Goal: Task Accomplishment & Management: Use online tool/utility

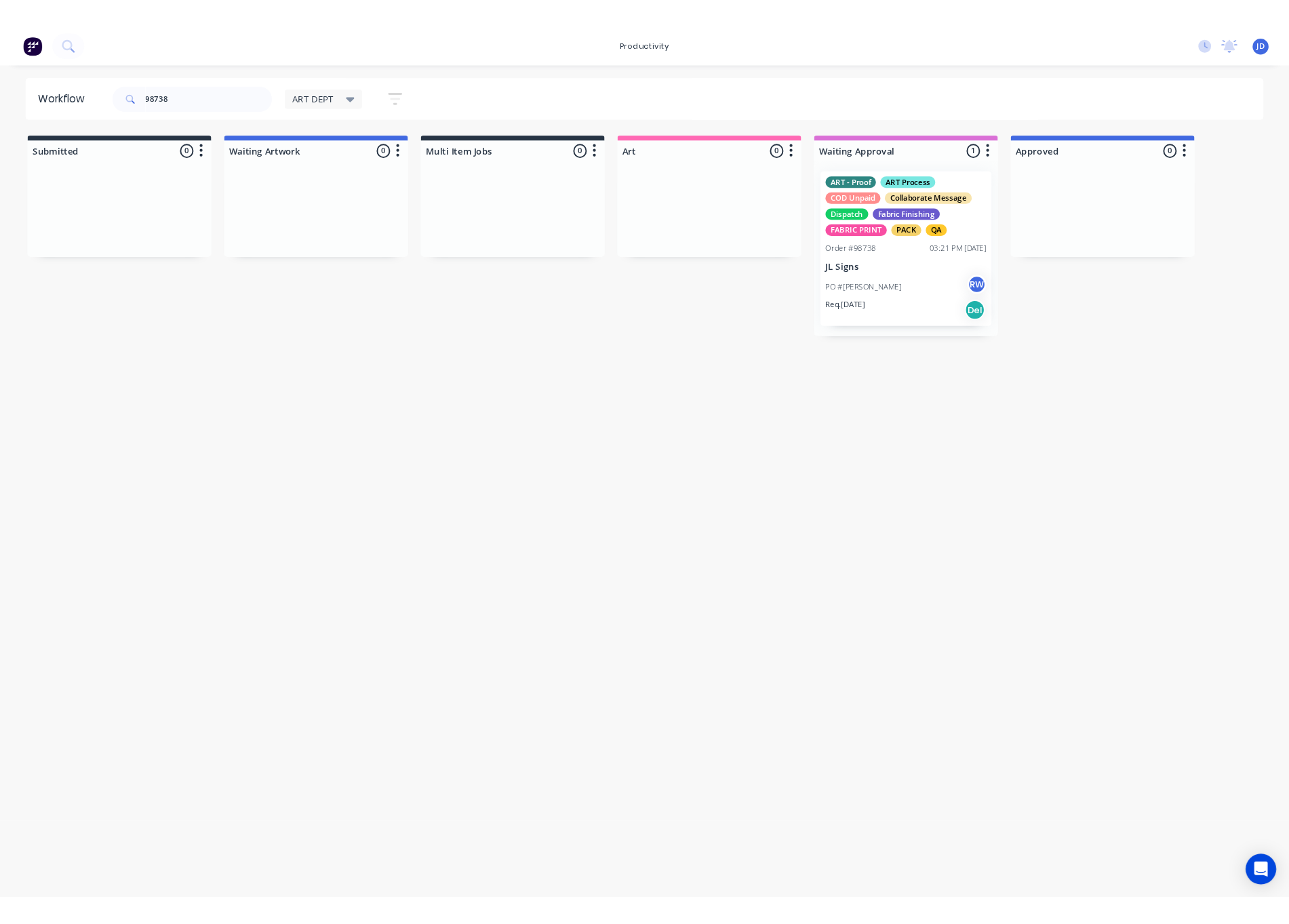
scroll to position [0, 2]
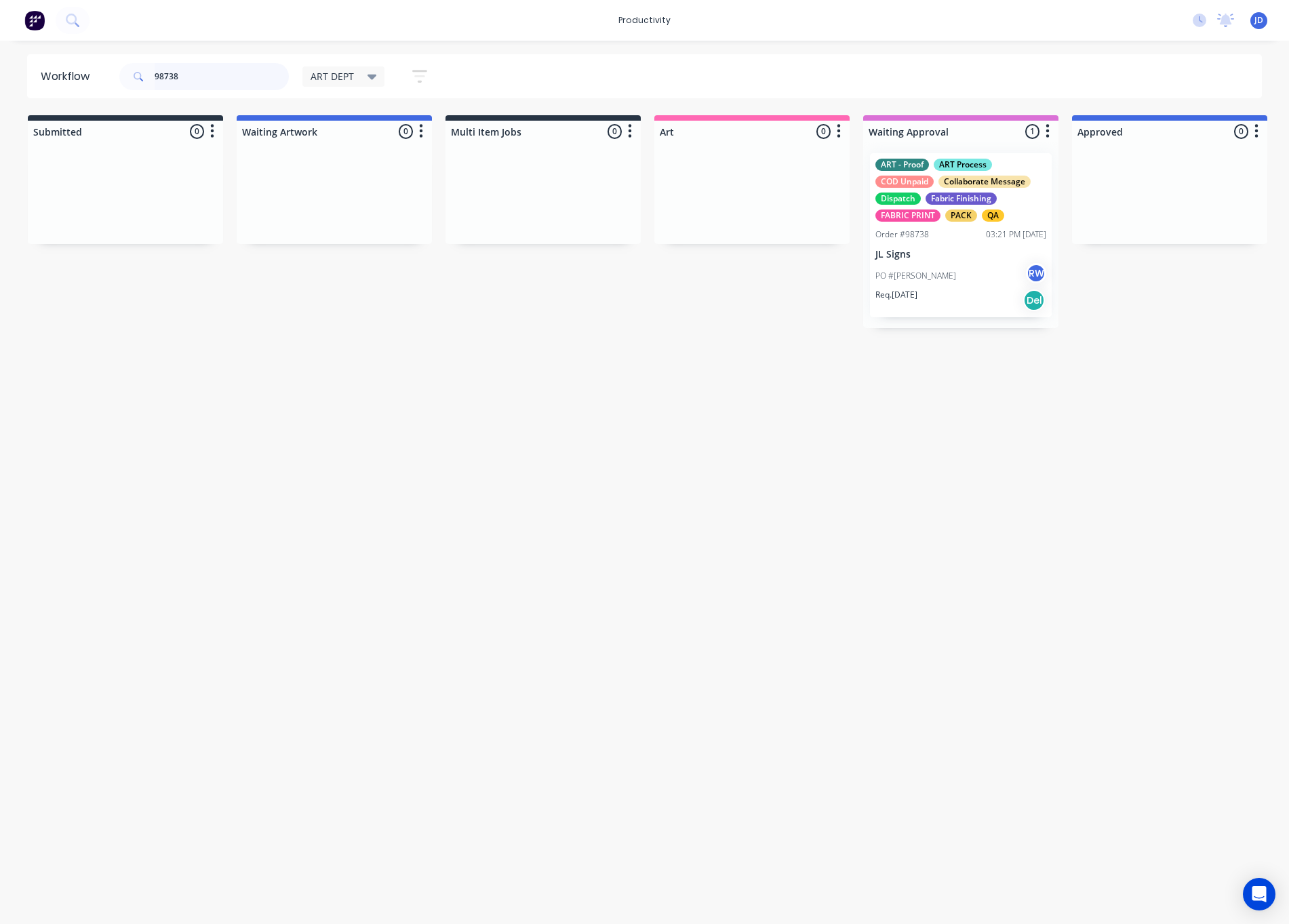
drag, startPoint x: 208, startPoint y: 73, endPoint x: 102, endPoint y: 71, distance: 106.0
click at [103, 71] on header "Workflow 98738 ART DEPT Save new view None edit ART DEPT (Default) edit Banner …" at bounding box center [644, 76] width 1235 height 44
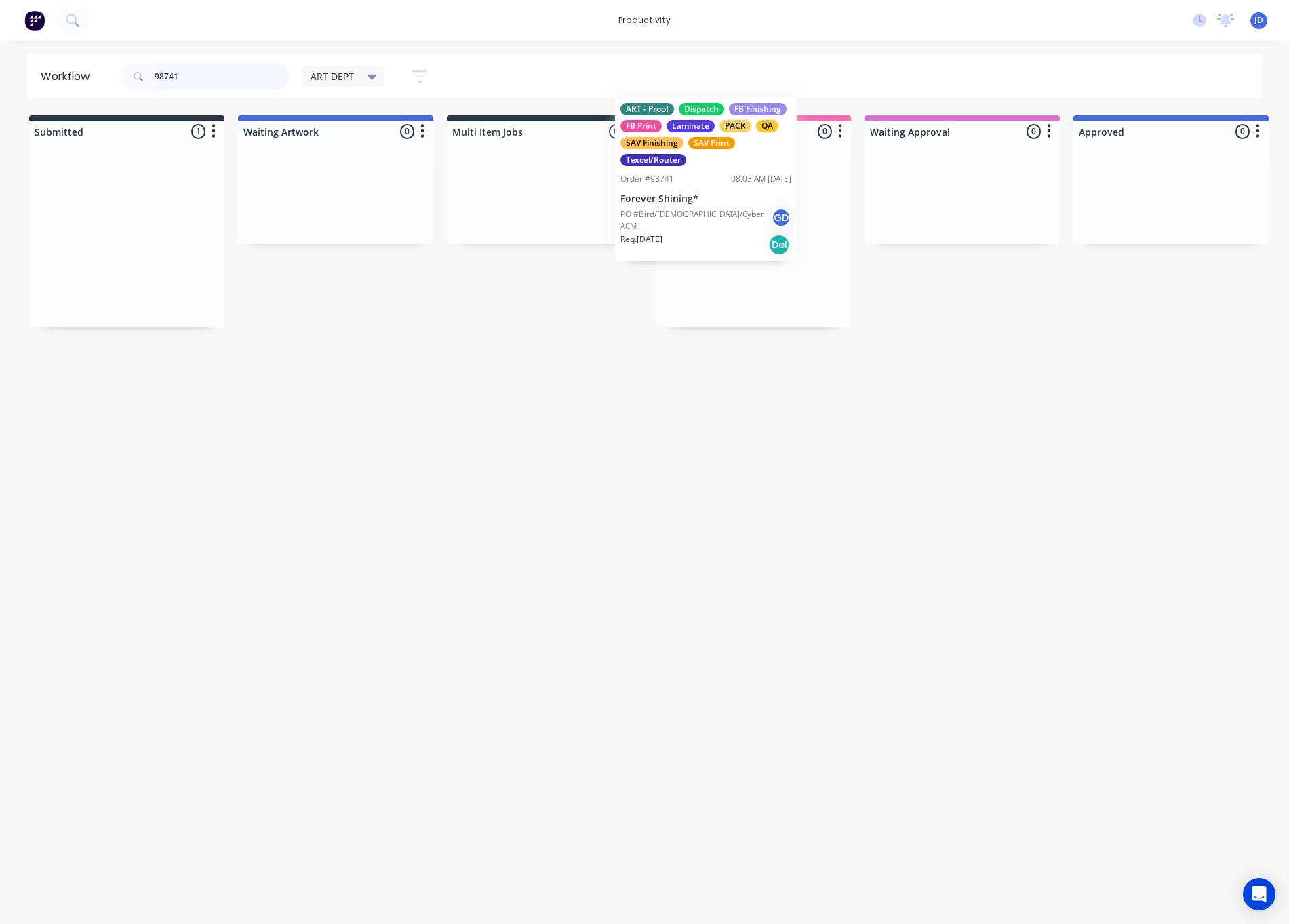
drag, startPoint x: 144, startPoint y: 264, endPoint x: 726, endPoint y: 212, distance: 584.3
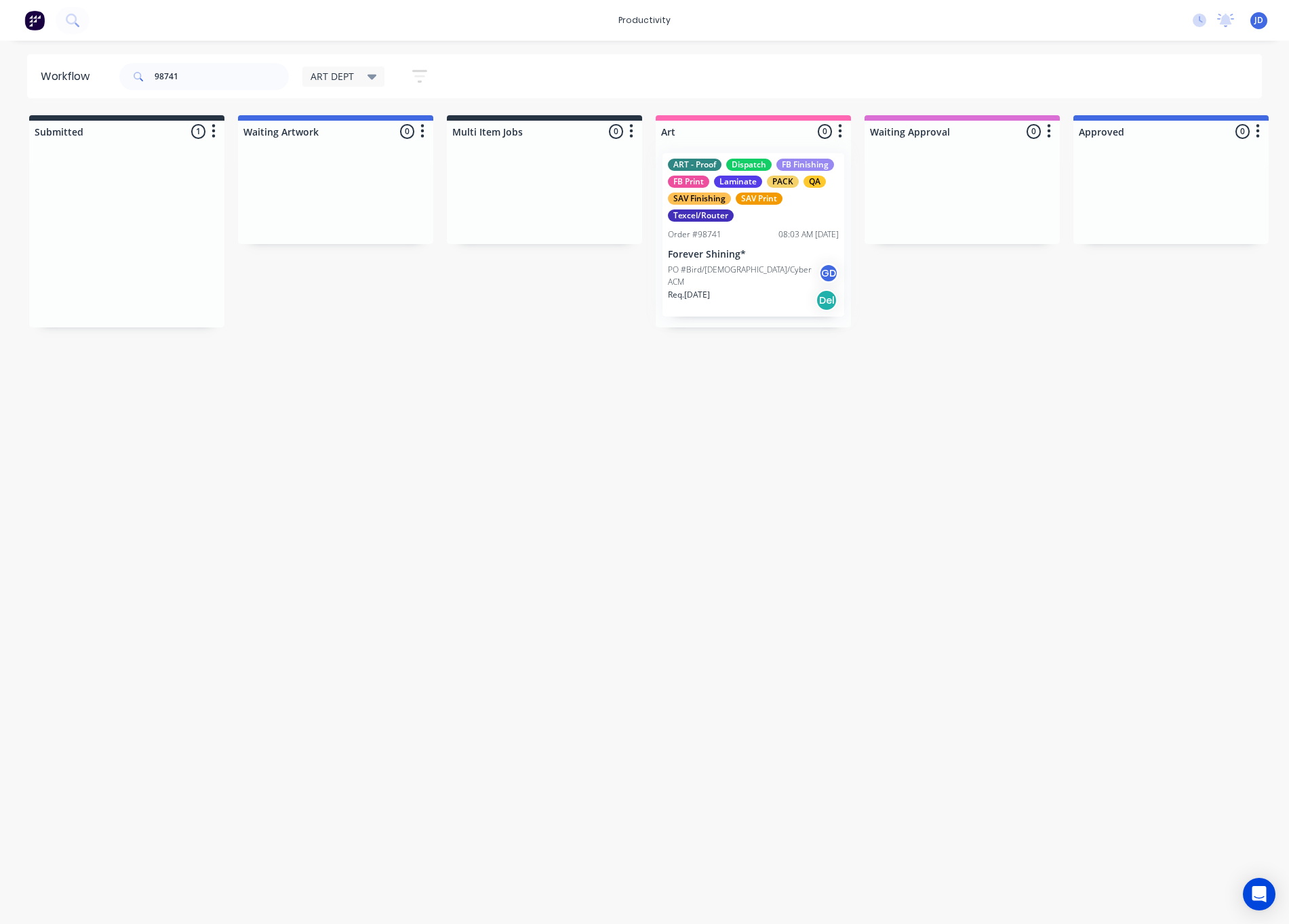
click at [725, 242] on div at bounding box center [753, 235] width 195 height 185
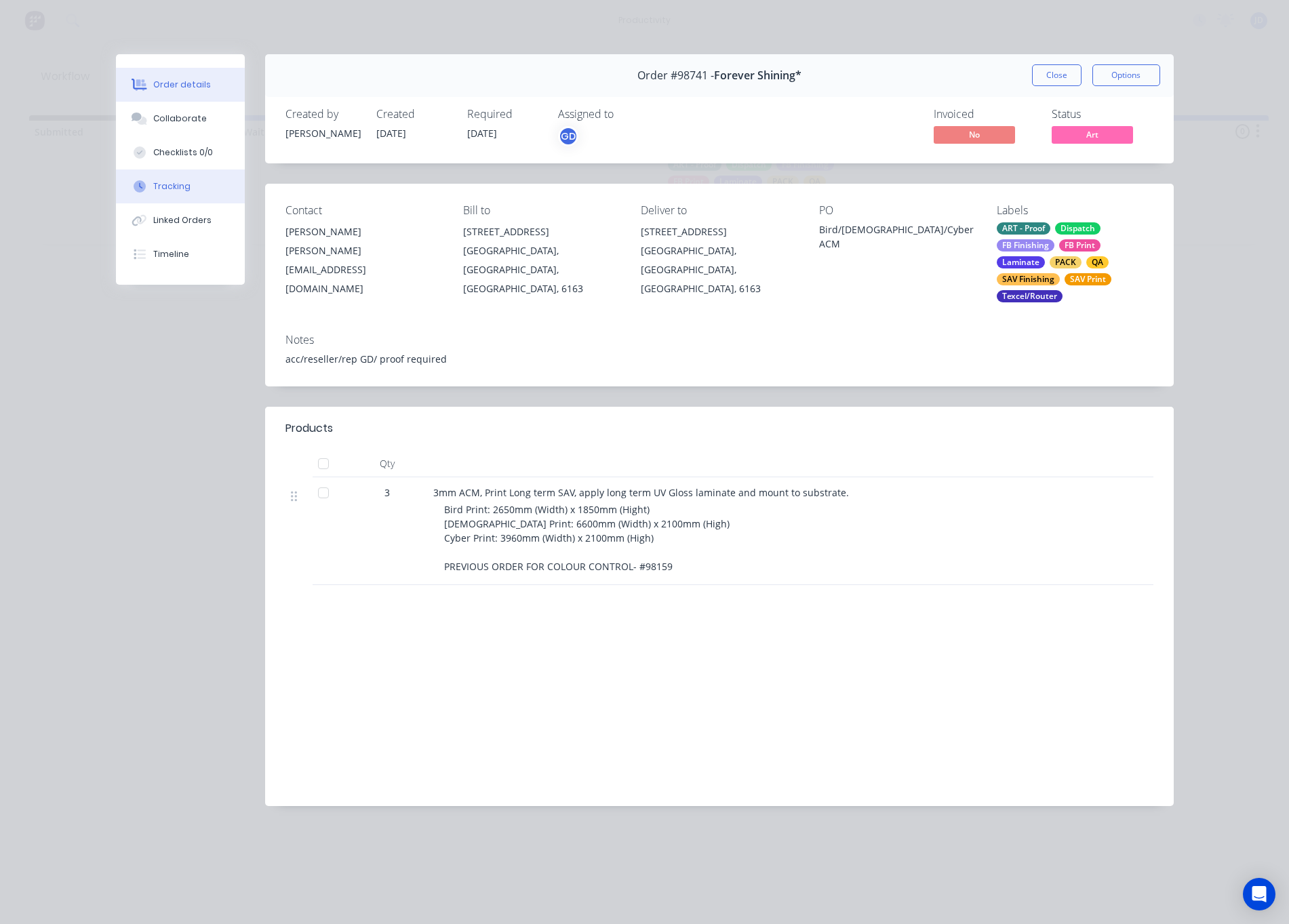
click at [147, 179] on button "Tracking" at bounding box center [179, 185] width 129 height 34
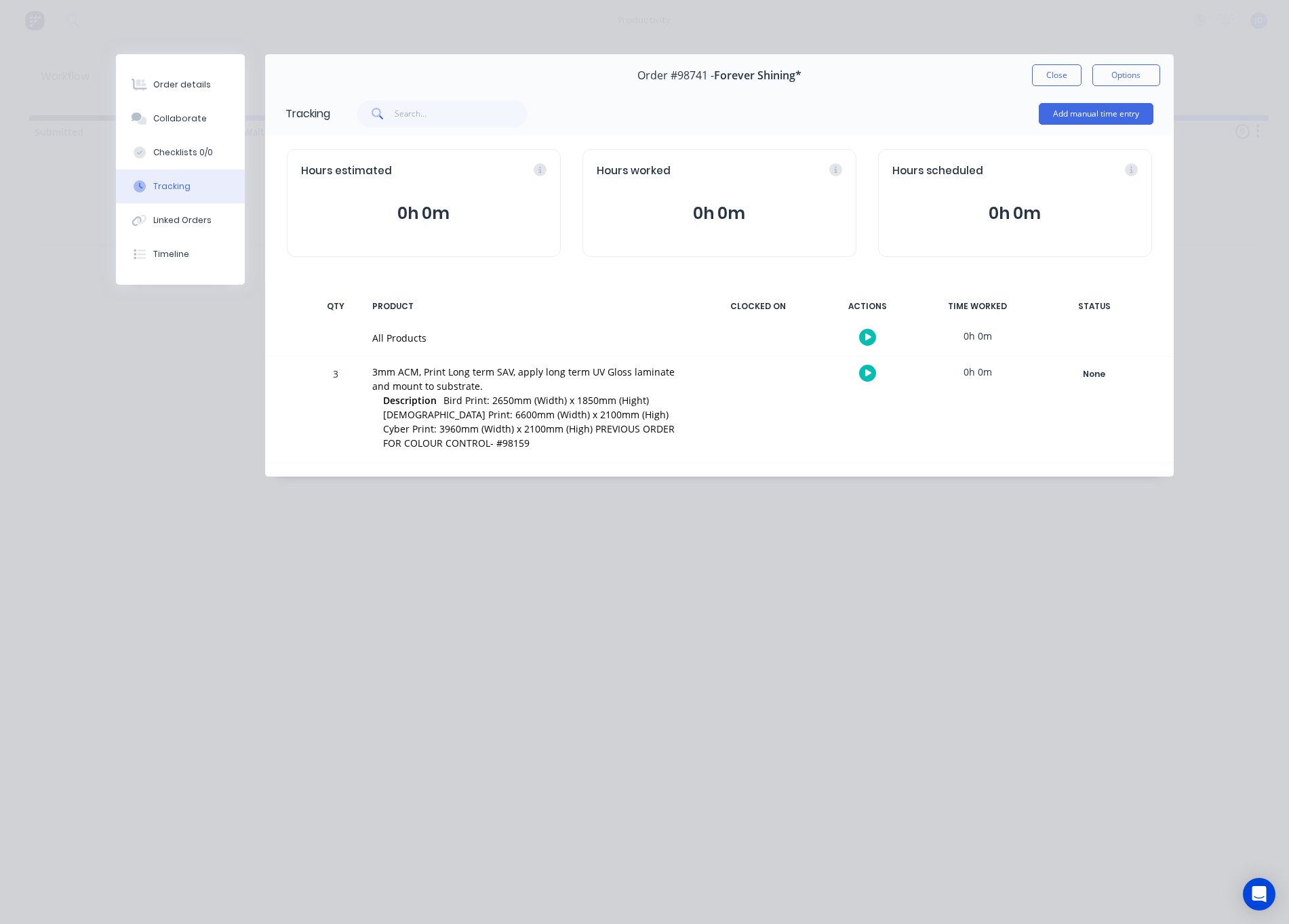
click at [866, 376] on icon "button" at bounding box center [869, 373] width 7 height 8
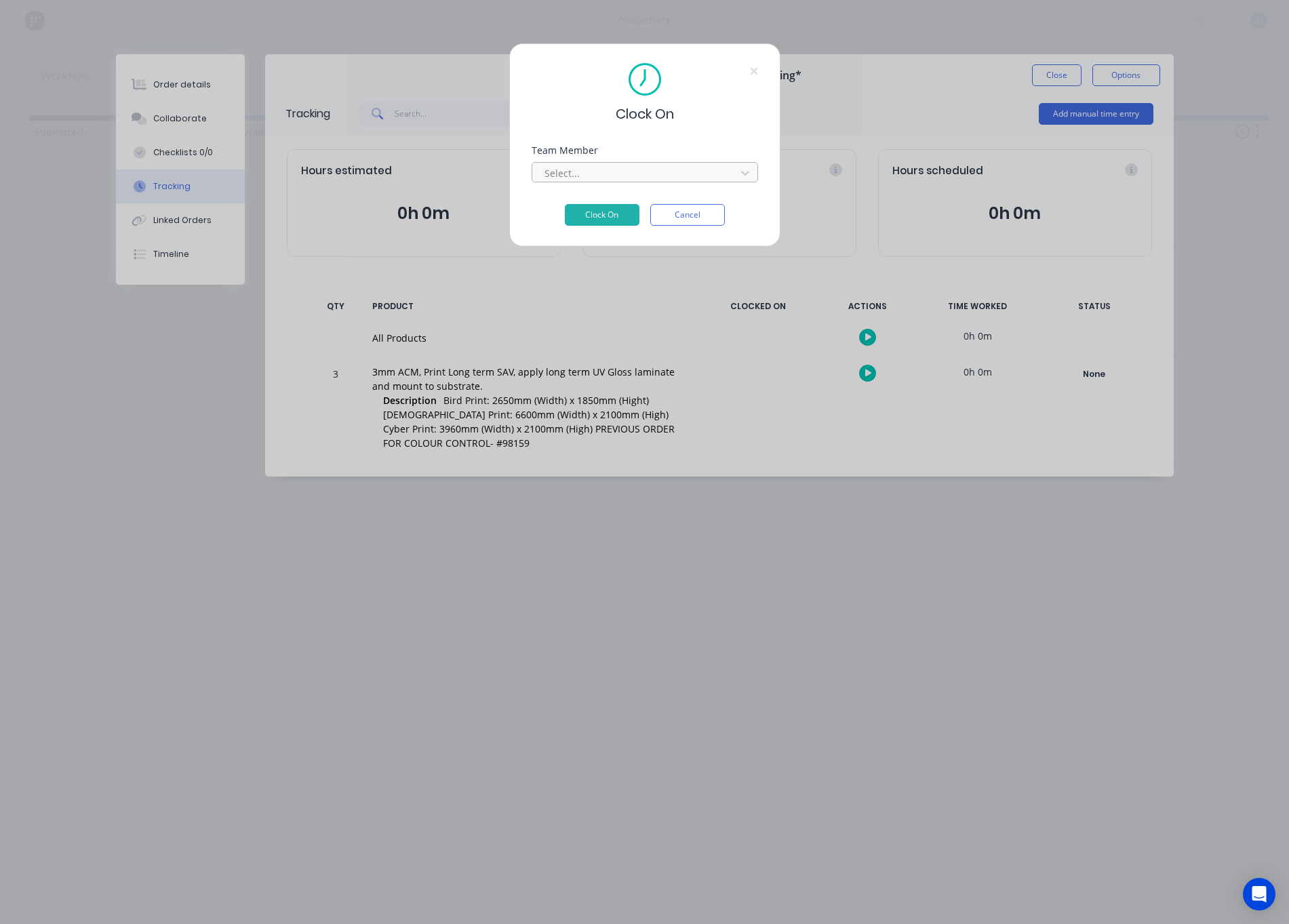
click at [585, 172] on div at bounding box center [635, 173] width 185 height 17
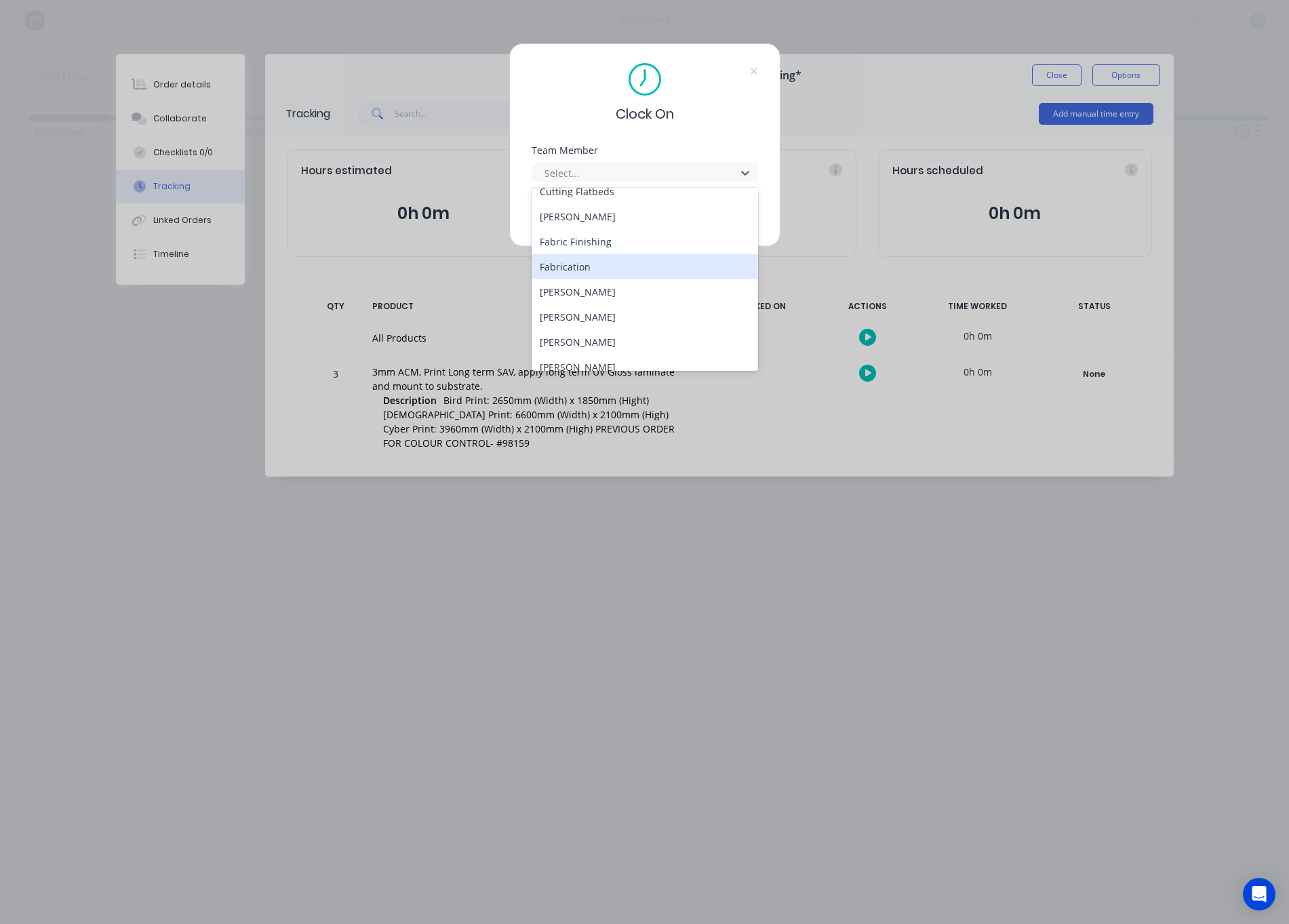
scroll to position [116, 0]
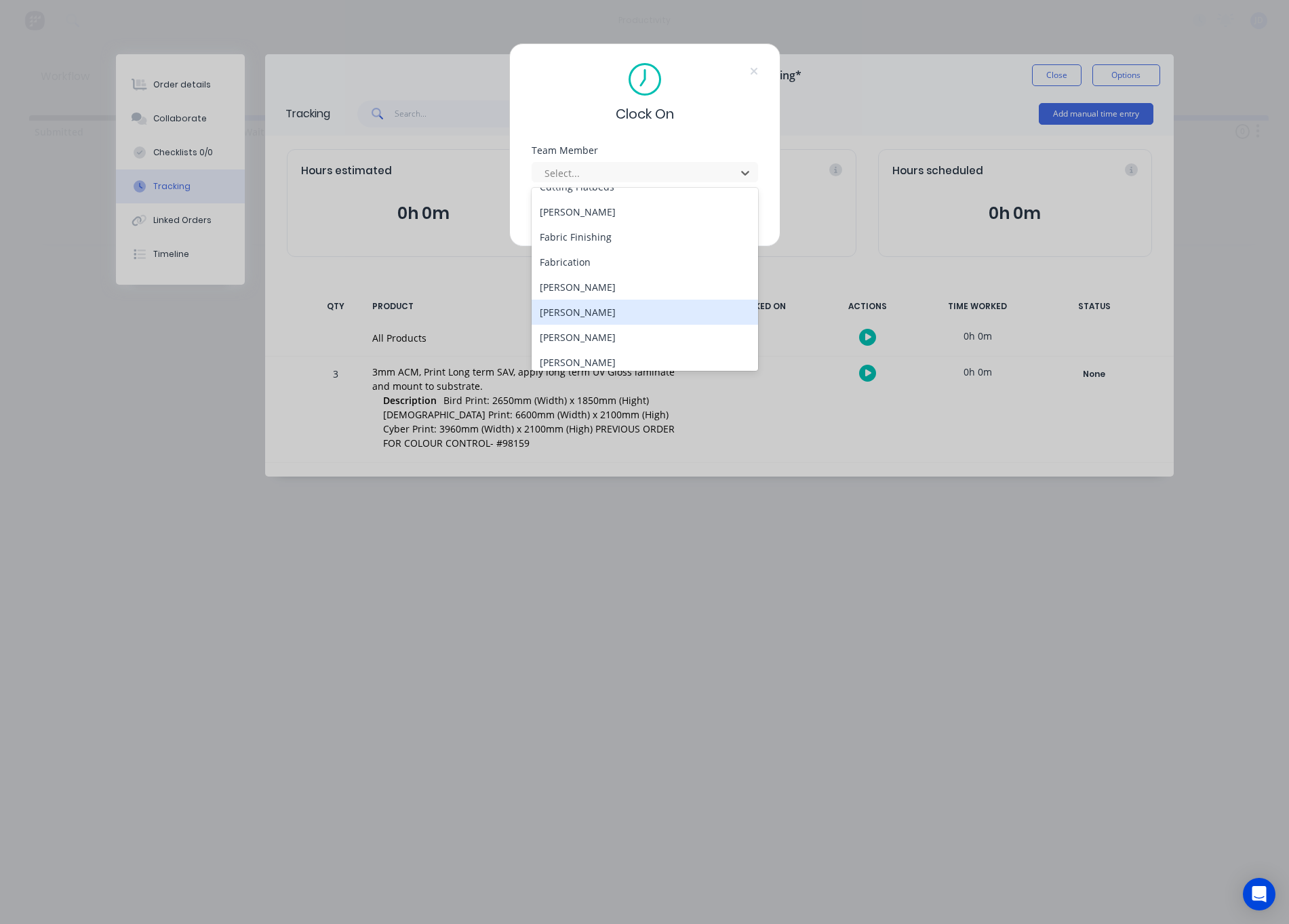
click at [581, 315] on div "[PERSON_NAME]" at bounding box center [644, 311] width 226 height 25
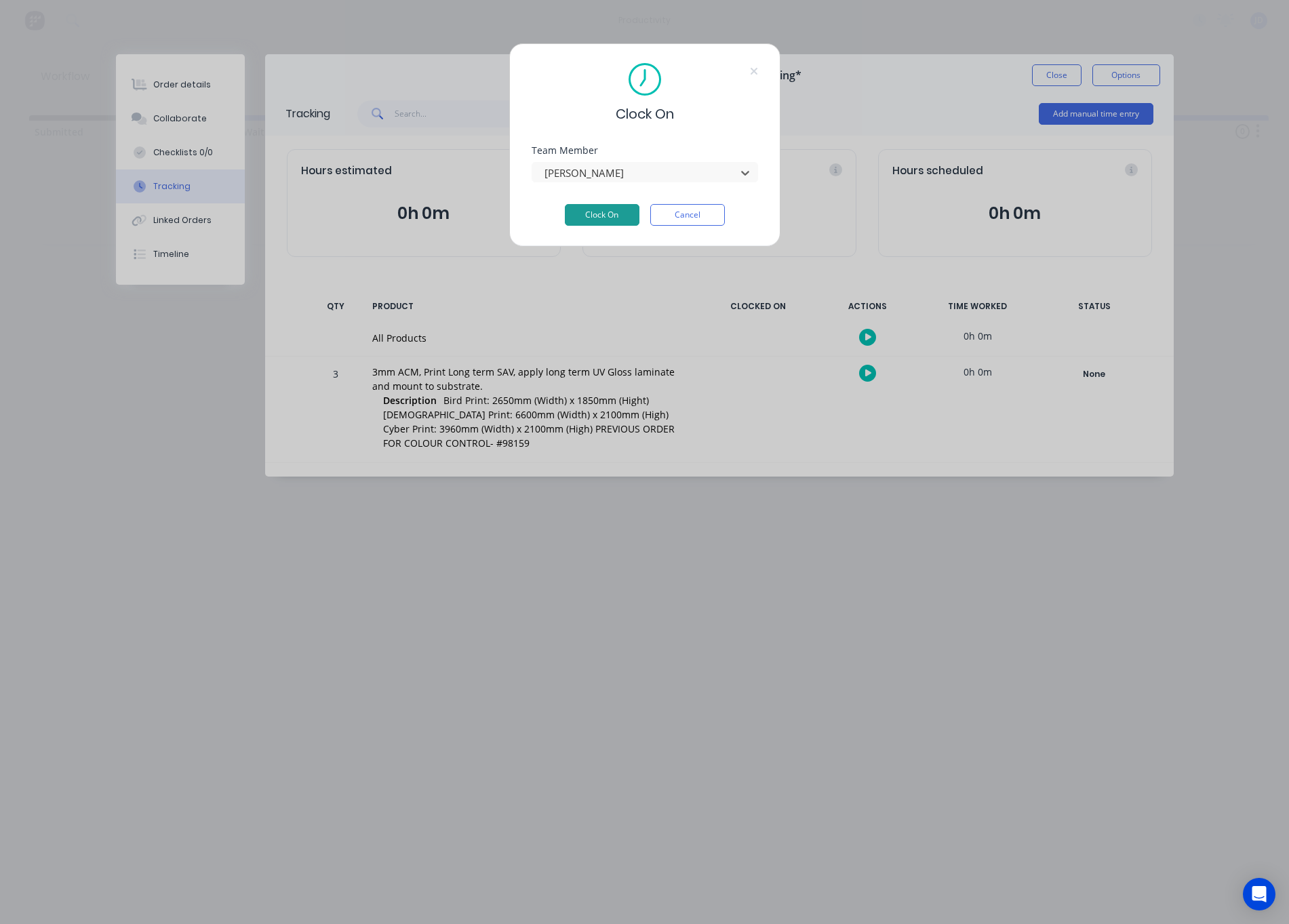
click at [619, 211] on button "Clock On" at bounding box center [601, 214] width 74 height 22
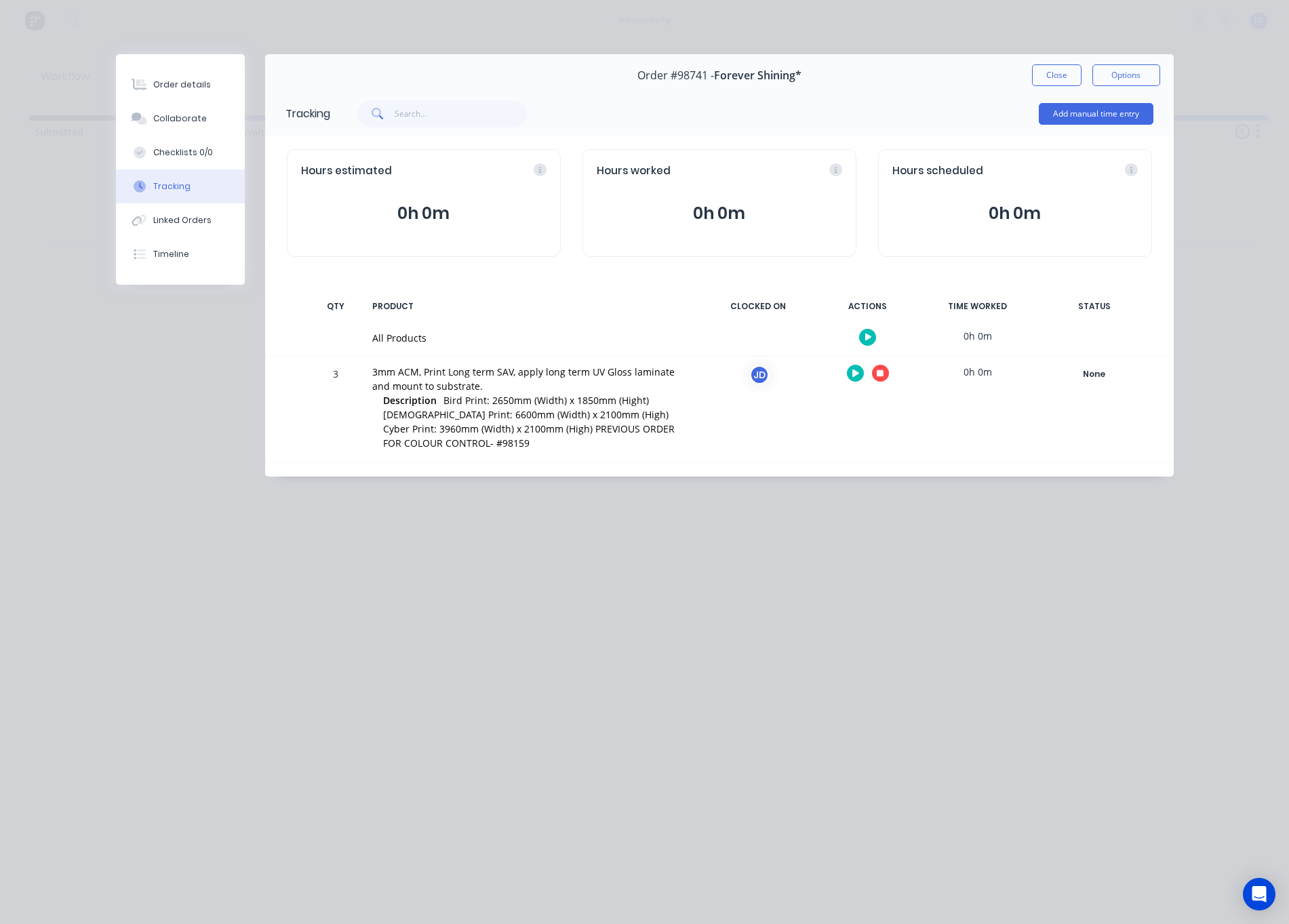
click at [877, 372] on icon "button" at bounding box center [880, 373] width 7 height 9
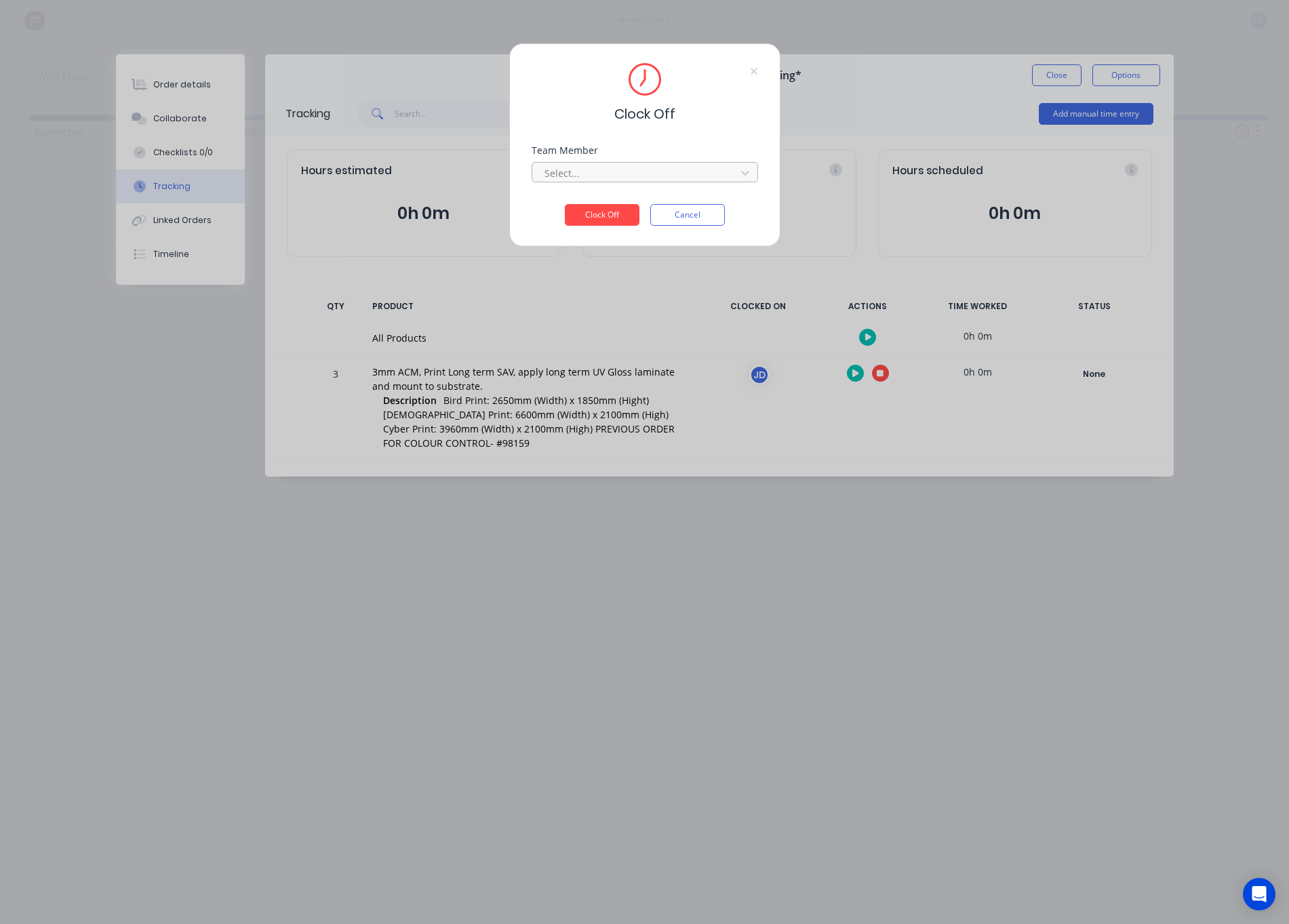
click at [650, 173] on div at bounding box center [635, 173] width 185 height 17
click at [557, 209] on div "[PERSON_NAME]" at bounding box center [644, 203] width 226 height 25
click at [582, 221] on button "Clock Off" at bounding box center [601, 214] width 74 height 22
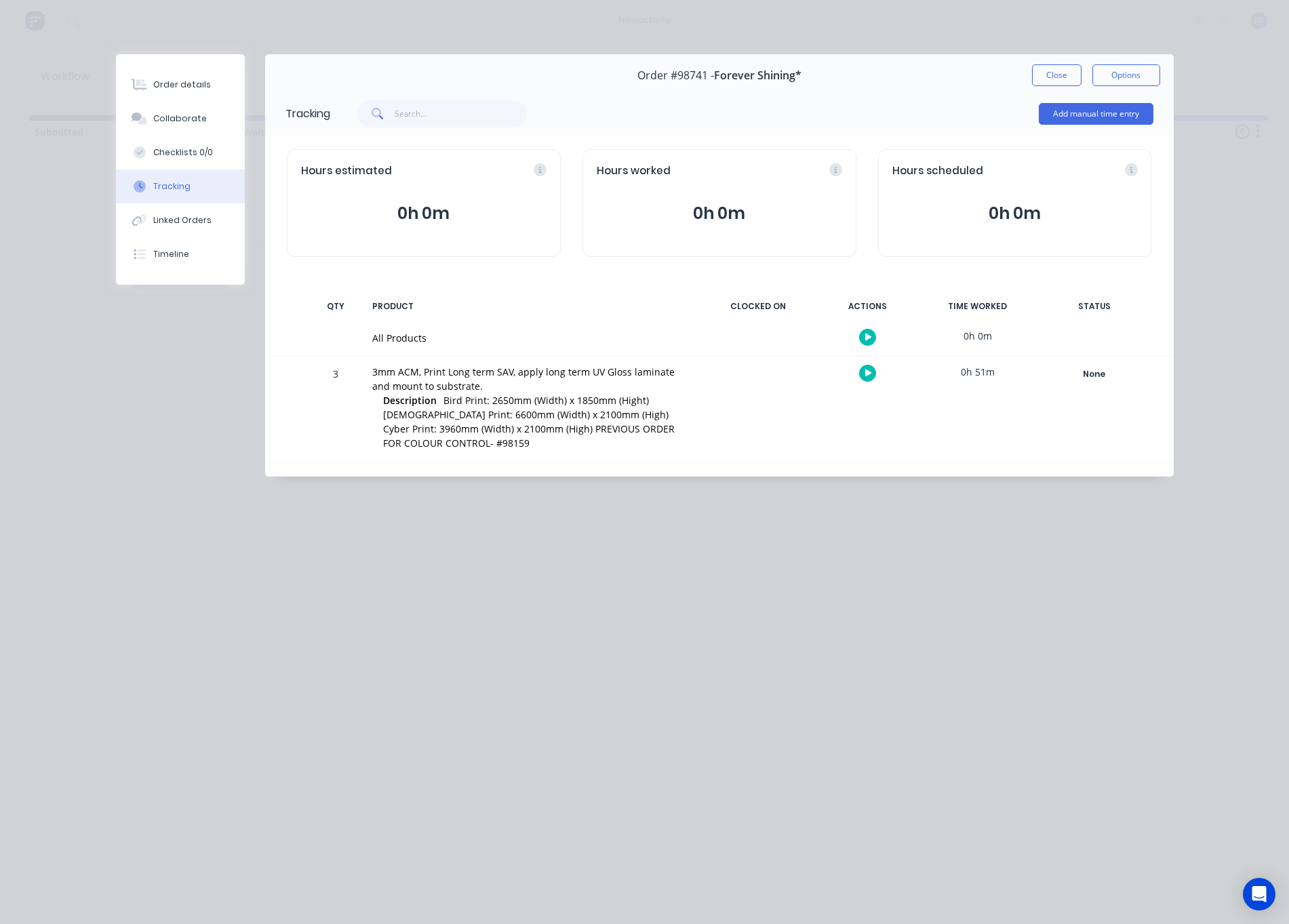
drag, startPoint x: 1040, startPoint y: 81, endPoint x: 1026, endPoint y: 90, distance: 16.6
click at [1039, 81] on button "Close" at bounding box center [1056, 75] width 49 height 22
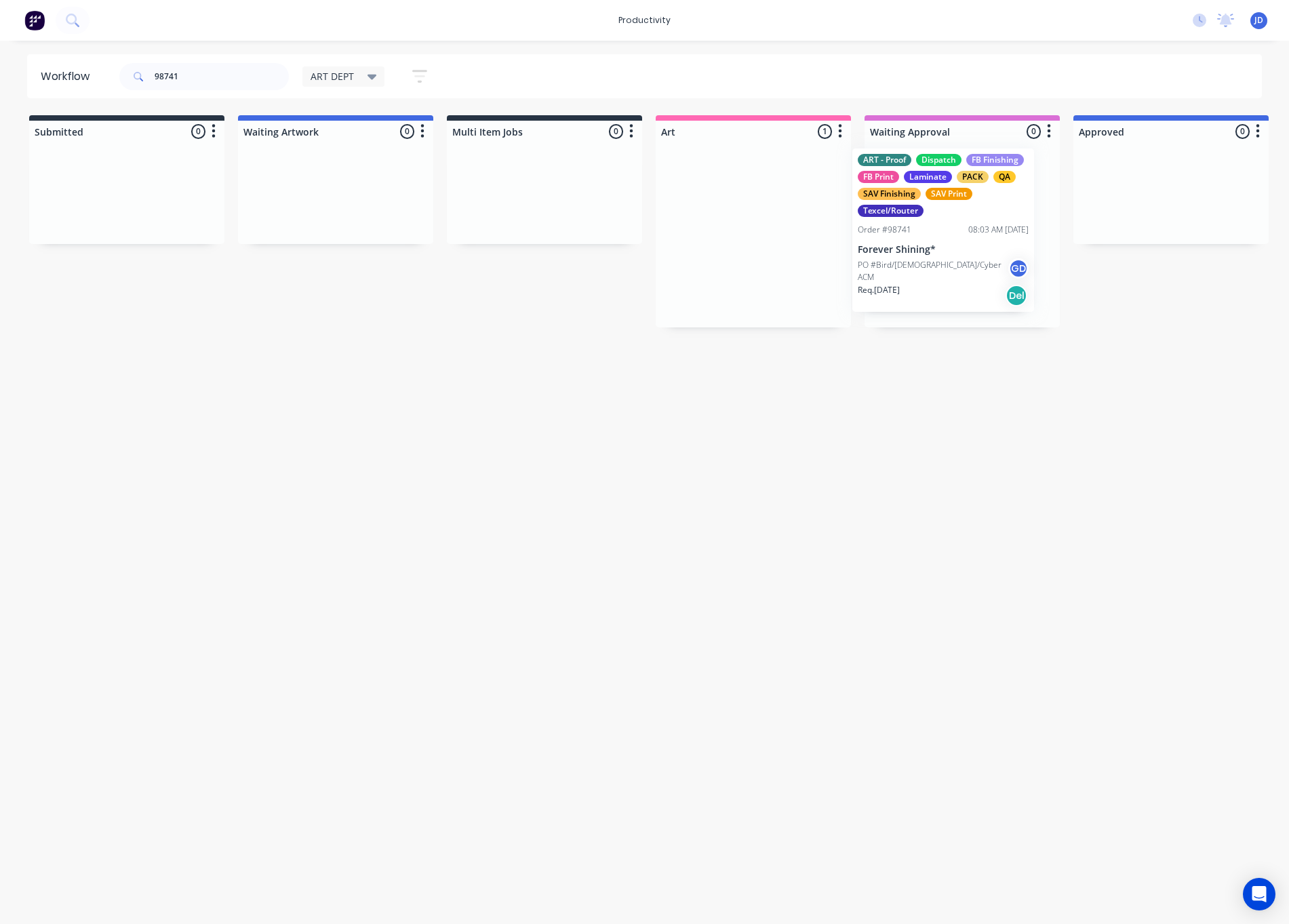
drag, startPoint x: 821, startPoint y: 197, endPoint x: 923, endPoint y: 195, distance: 102.0
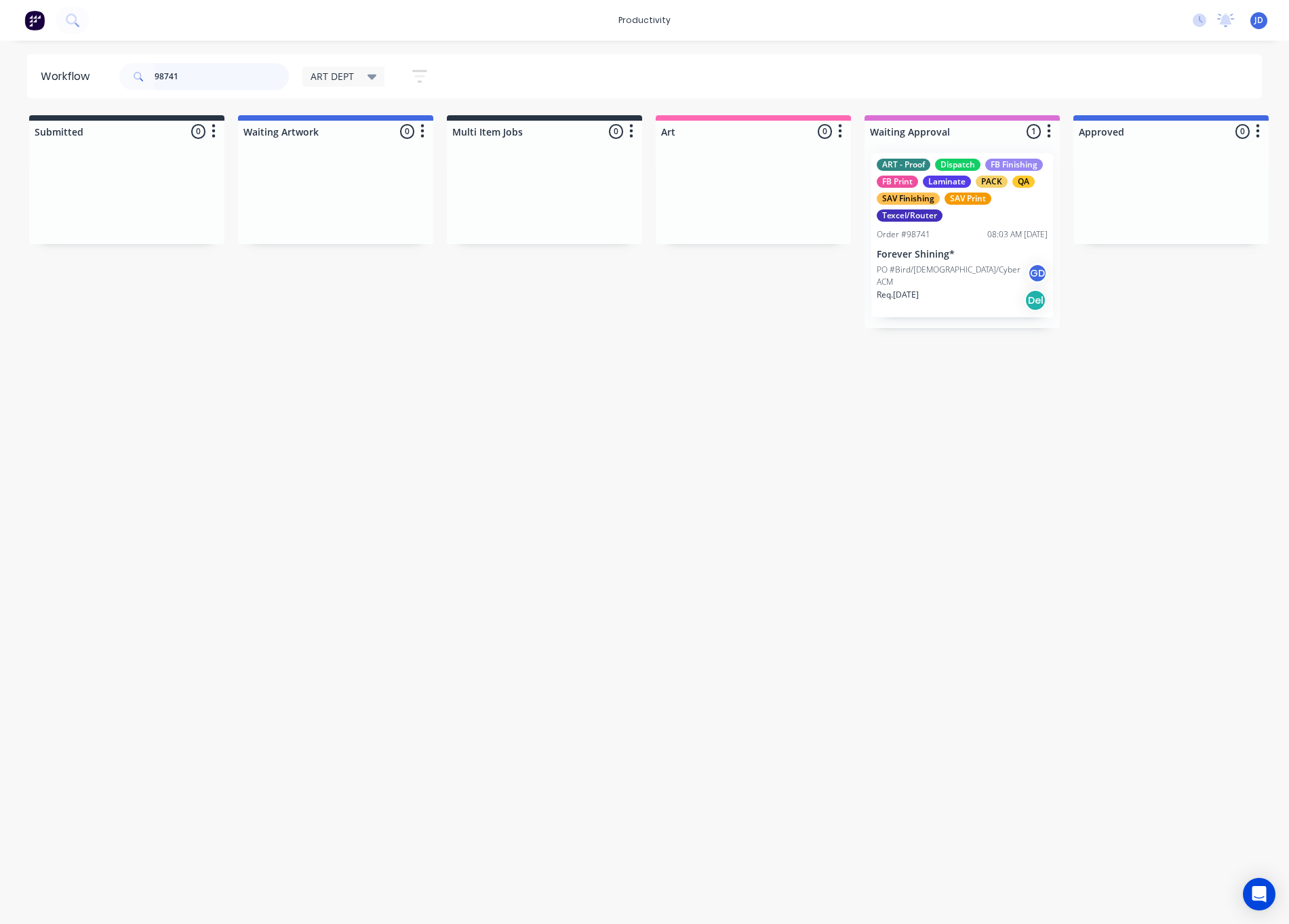
drag, startPoint x: 219, startPoint y: 69, endPoint x: 97, endPoint y: 59, distance: 122.4
click at [97, 59] on header "Workflow 98741 ART DEPT Save new view None edit ART DEPT (Default) edit Banner …" at bounding box center [644, 76] width 1235 height 44
click at [144, 73] on div "98741" at bounding box center [204, 76] width 169 height 27
type input "98742"
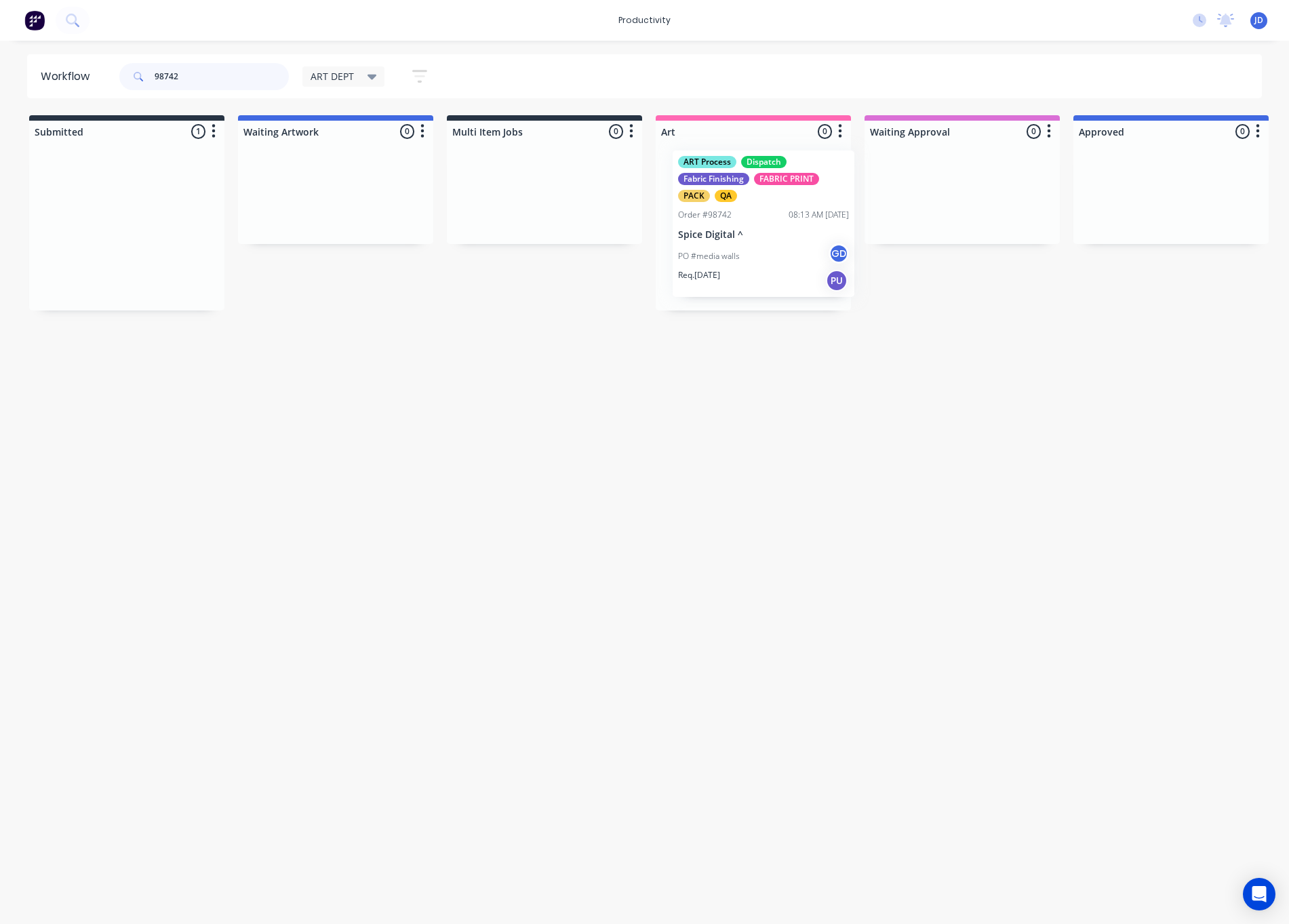
drag, startPoint x: 211, startPoint y: 248, endPoint x: 724, endPoint y: 239, distance: 513.1
click at [726, 249] on div "PO #media walls GD" at bounding box center [753, 259] width 171 height 26
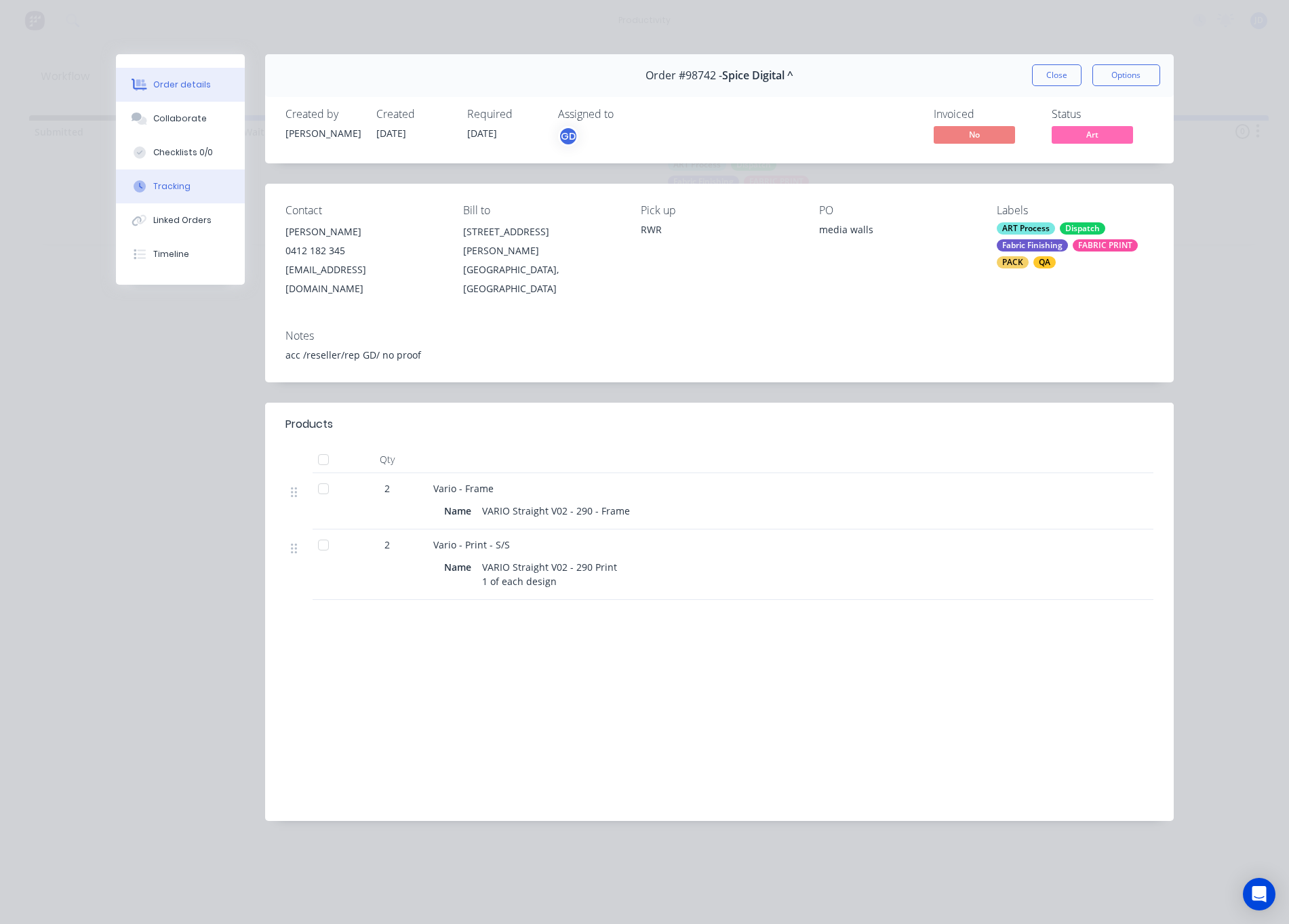
click at [161, 196] on button "Tracking" at bounding box center [179, 185] width 129 height 34
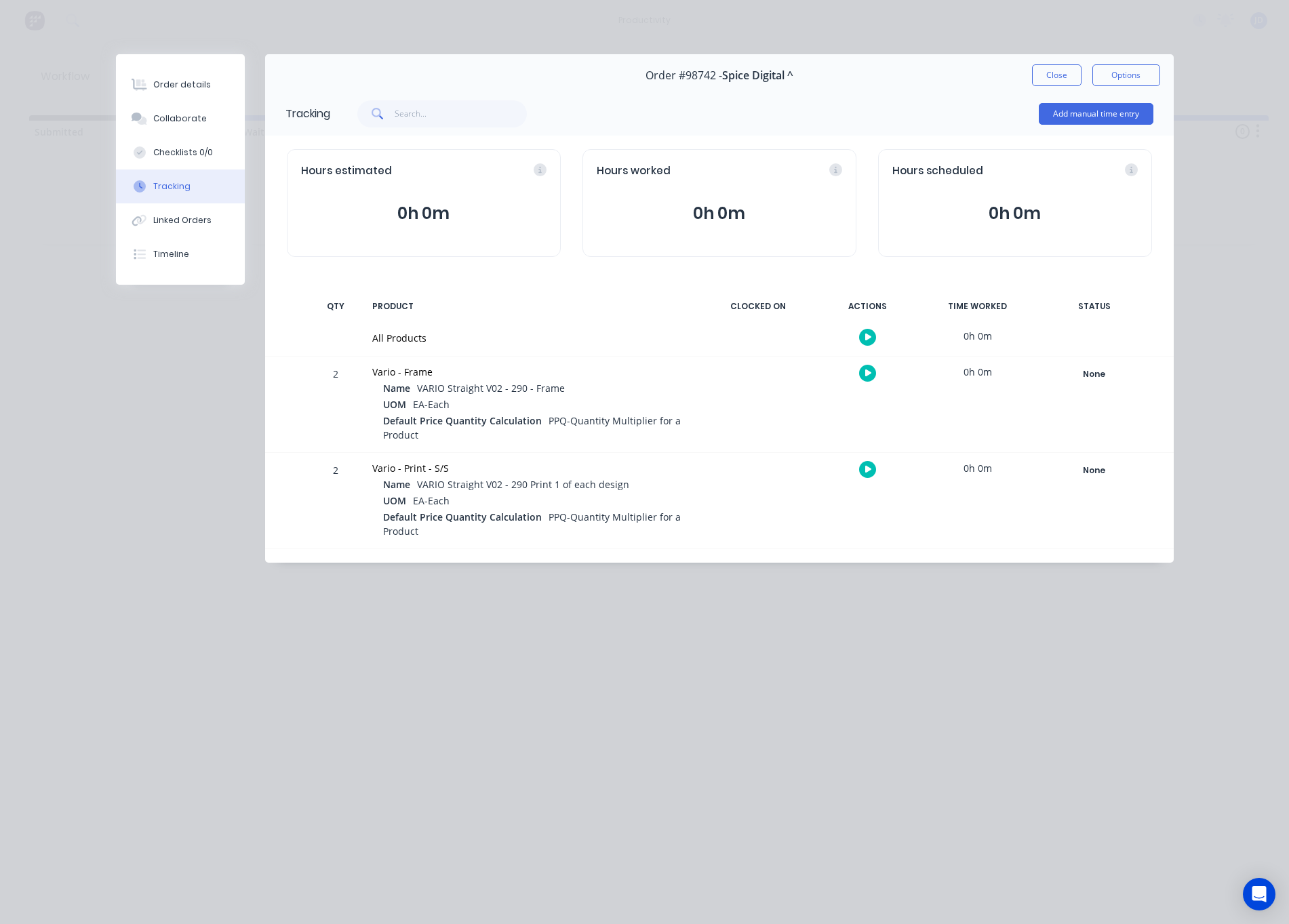
click at [864, 376] on button "button" at bounding box center [867, 374] width 17 height 17
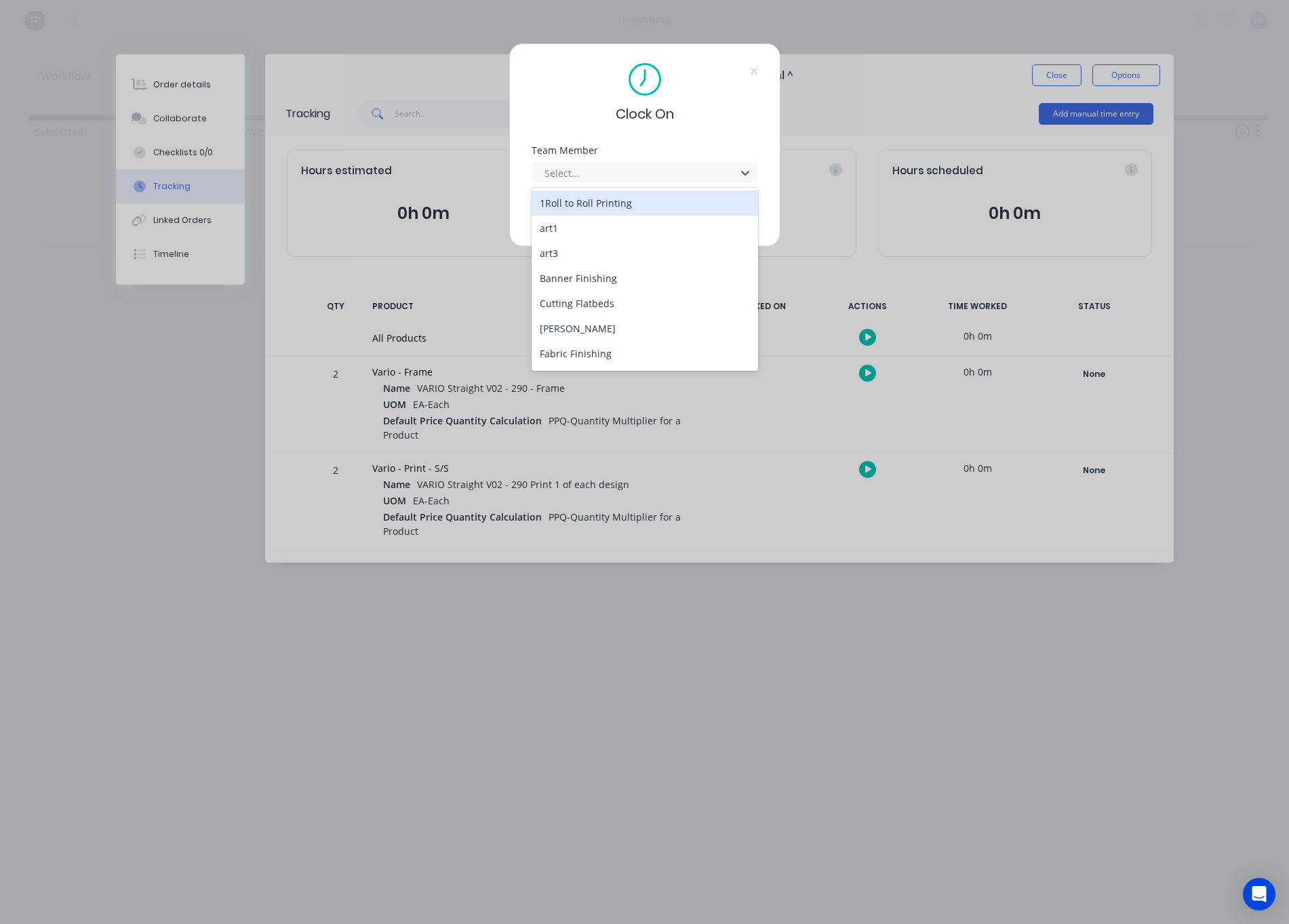
click at [646, 182] on div "Select..." at bounding box center [636, 173] width 194 height 21
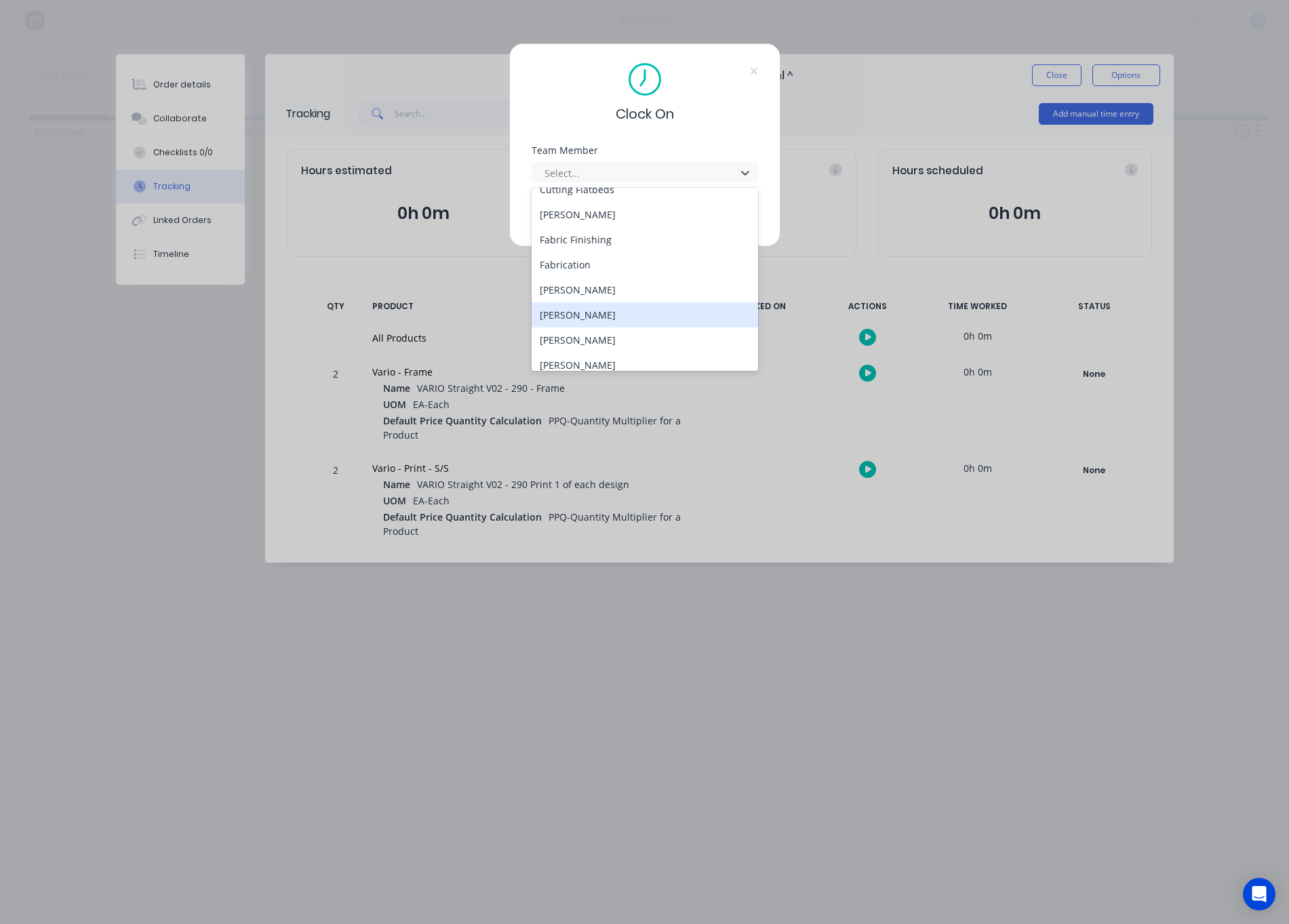
click at [569, 315] on div "[PERSON_NAME]" at bounding box center [644, 314] width 226 height 25
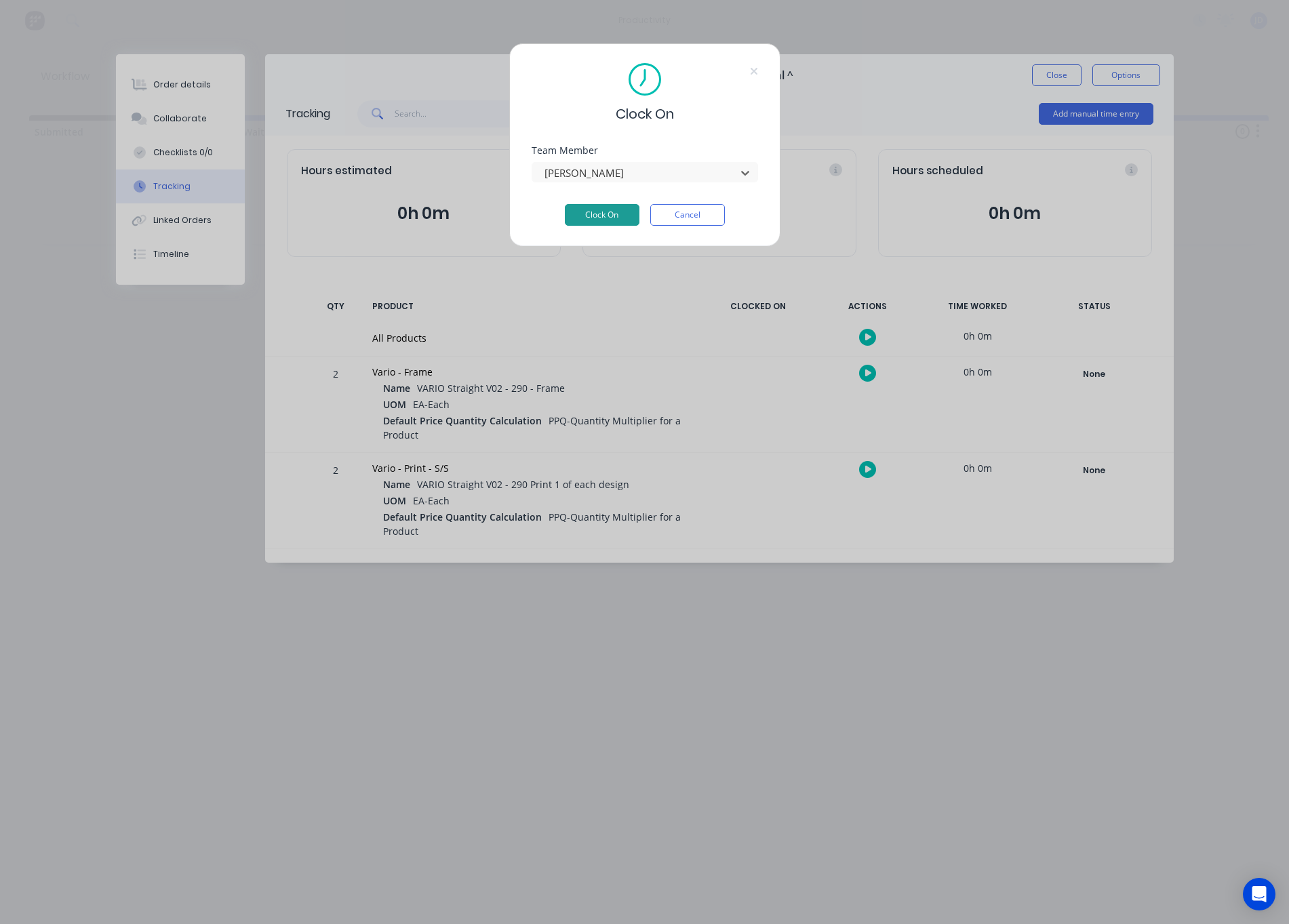
click at [605, 220] on button "Clock On" at bounding box center [601, 214] width 74 height 22
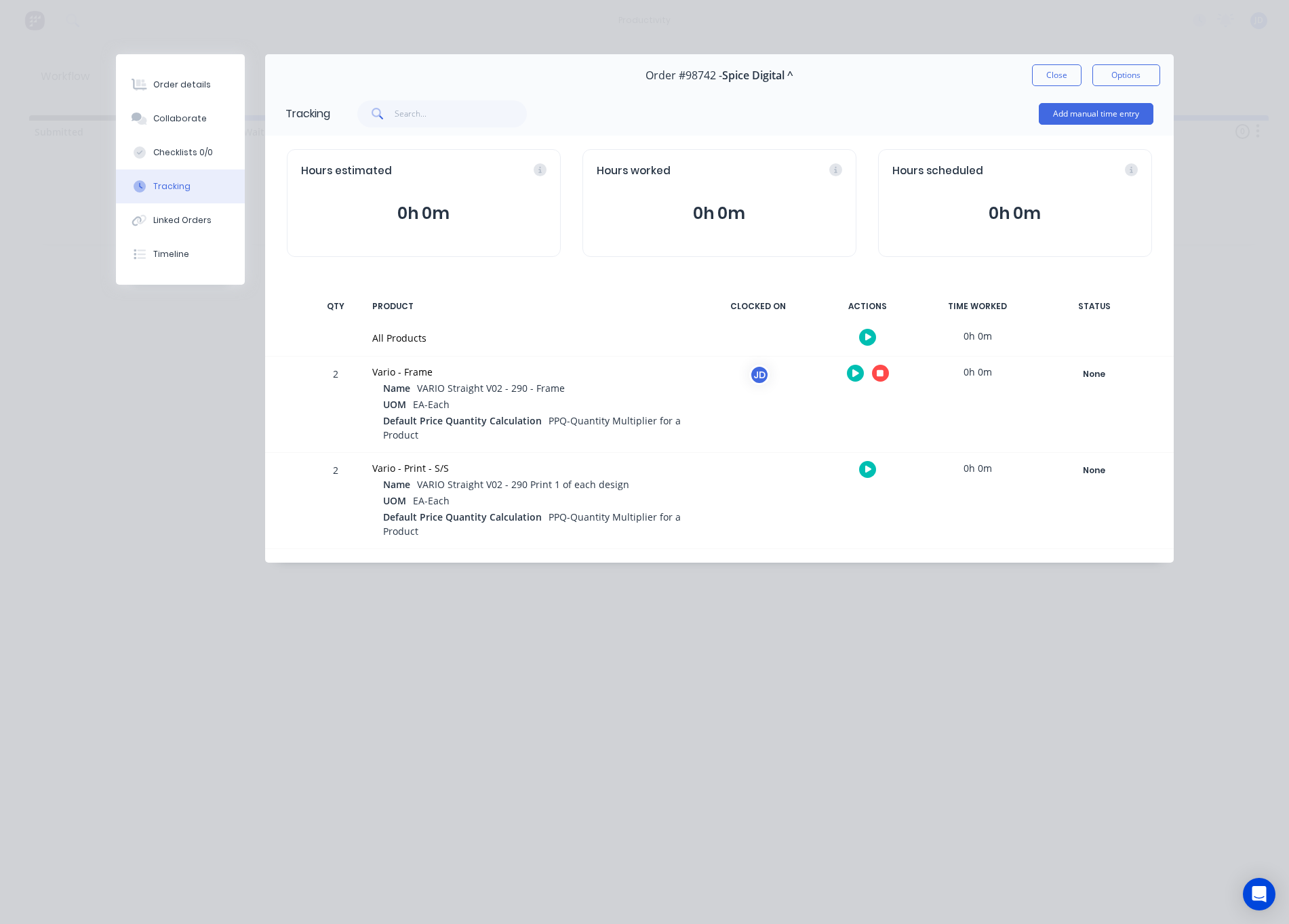
click at [878, 376] on icon "button" at bounding box center [880, 374] width 7 height 7
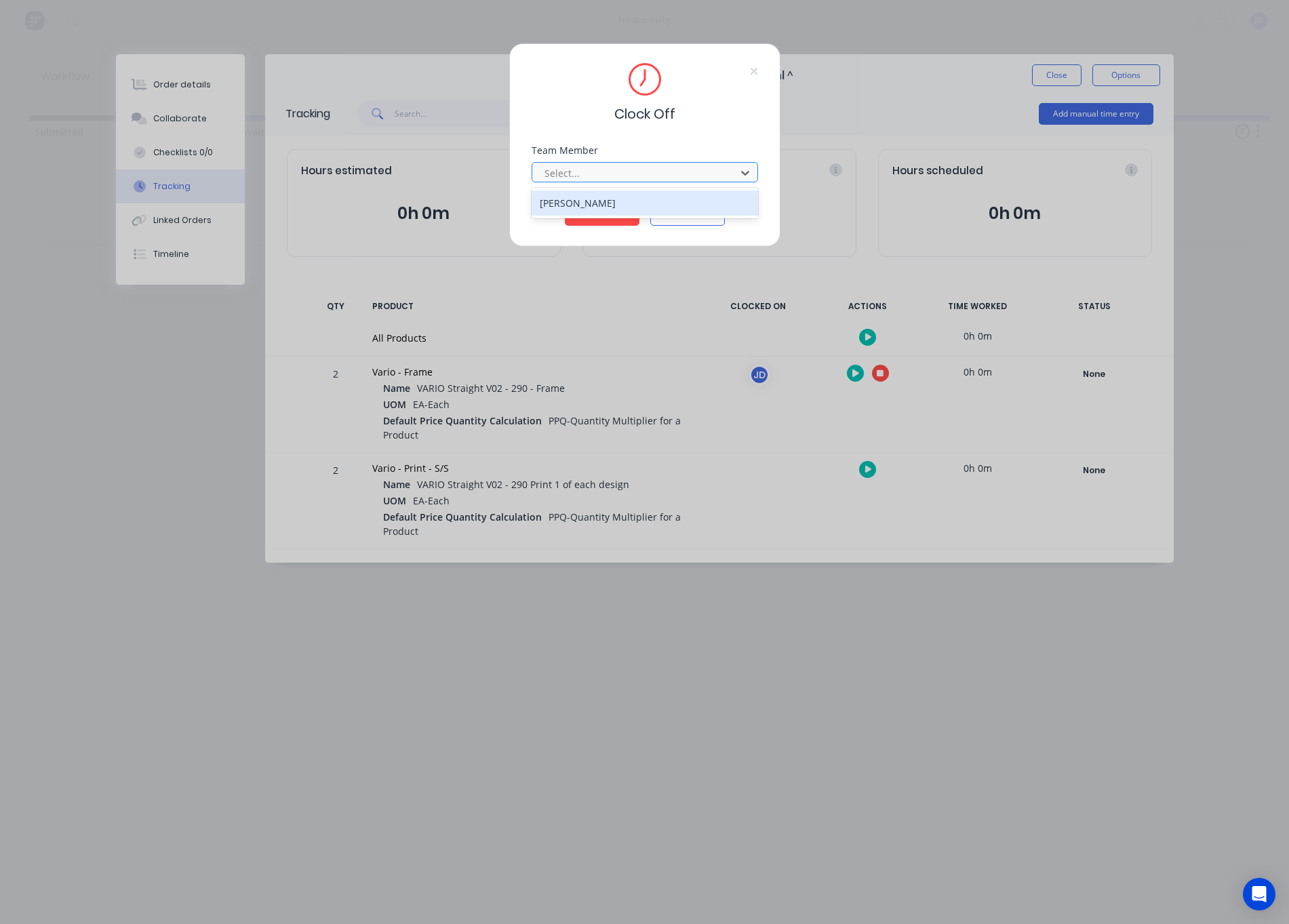
drag, startPoint x: 639, startPoint y: 167, endPoint x: 629, endPoint y: 175, distance: 12.8
click at [638, 167] on div at bounding box center [635, 173] width 185 height 17
click at [576, 212] on div "[PERSON_NAME]" at bounding box center [644, 203] width 226 height 25
click at [589, 211] on button "Clock Off" at bounding box center [601, 214] width 74 height 22
